Goal: Information Seeking & Learning: Learn about a topic

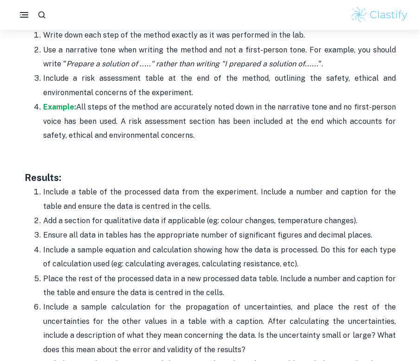
scroll to position [1950, 0]
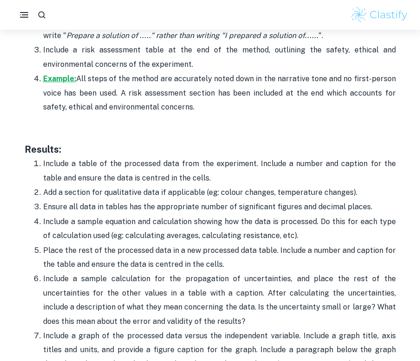
click at [68, 74] on strong "Example:" at bounding box center [59, 78] width 33 height 9
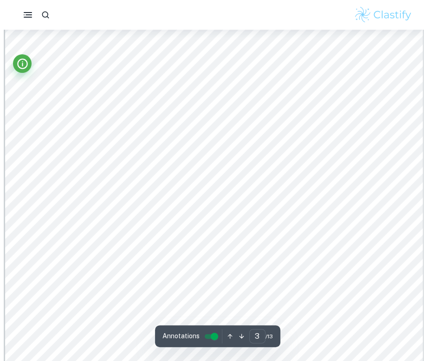
scroll to position [1347, 0]
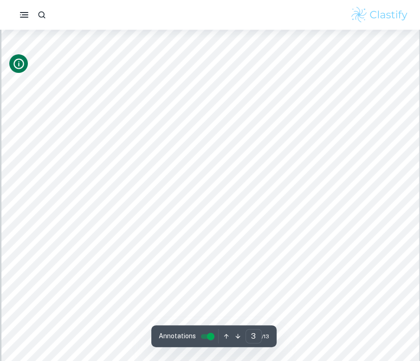
click at [20, 58] on icon "Info" at bounding box center [19, 64] width 13 height 13
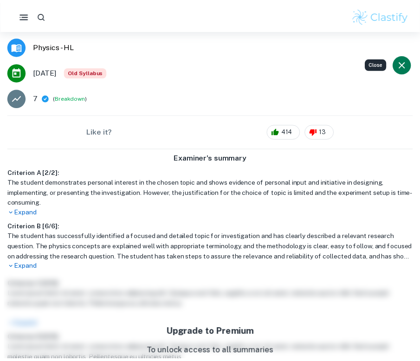
scroll to position [0, 0]
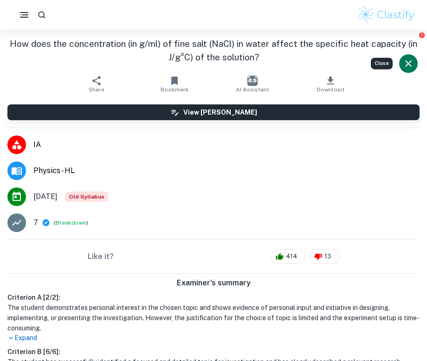
click at [406, 56] on button "Close" at bounding box center [408, 63] width 19 height 19
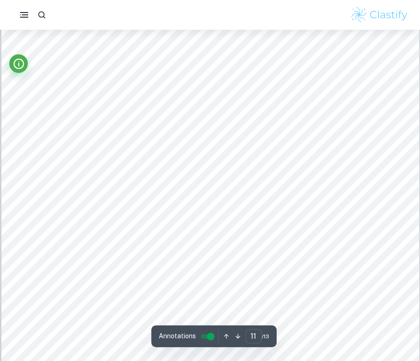
scroll to position [6190, 0]
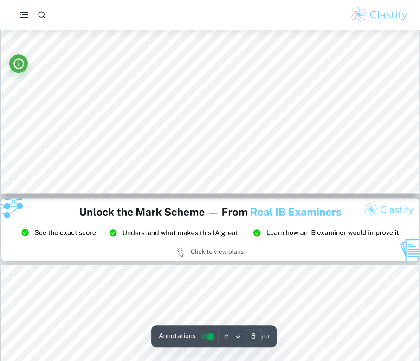
type input "9"
